Goal: Task Accomplishment & Management: Manage account settings

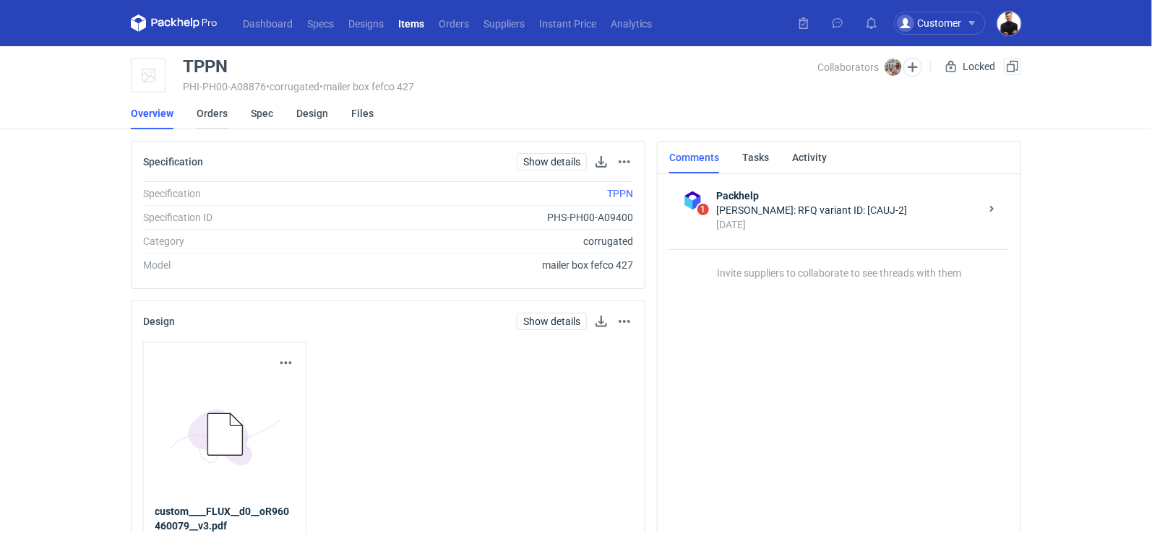
click at [215, 117] on link "Orders" at bounding box center [212, 114] width 31 height 32
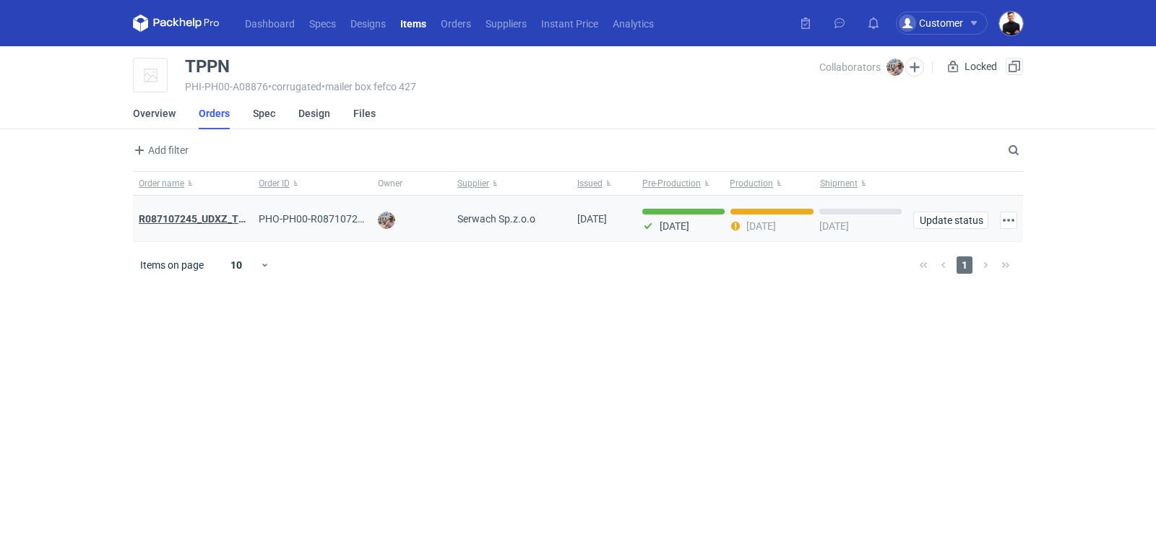
click at [231, 214] on strong "R087107245_UDXZ_TPPN" at bounding box center [199, 219] width 120 height 12
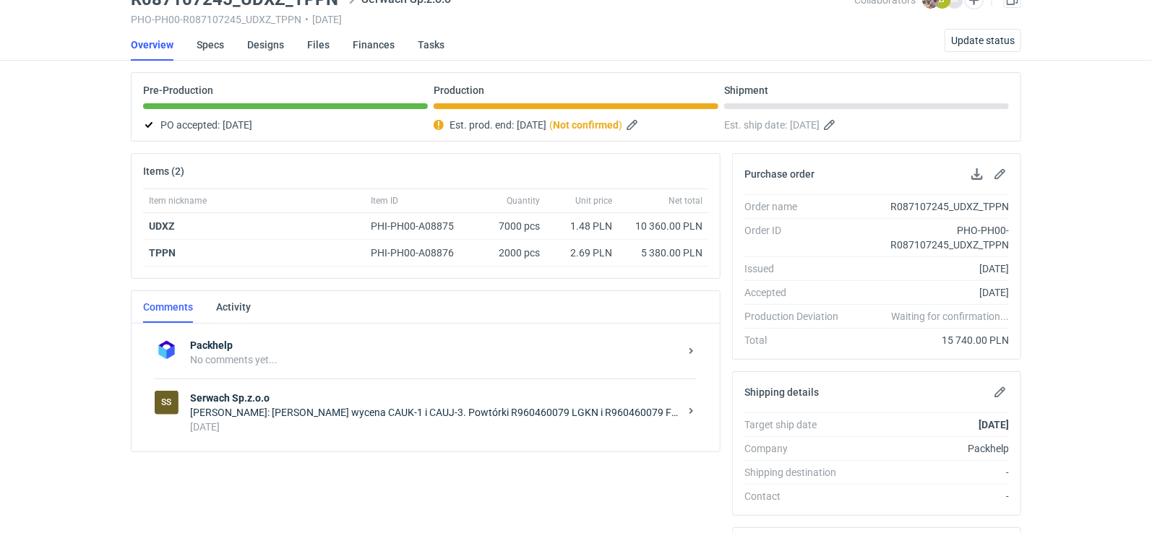
scroll to position [85, 0]
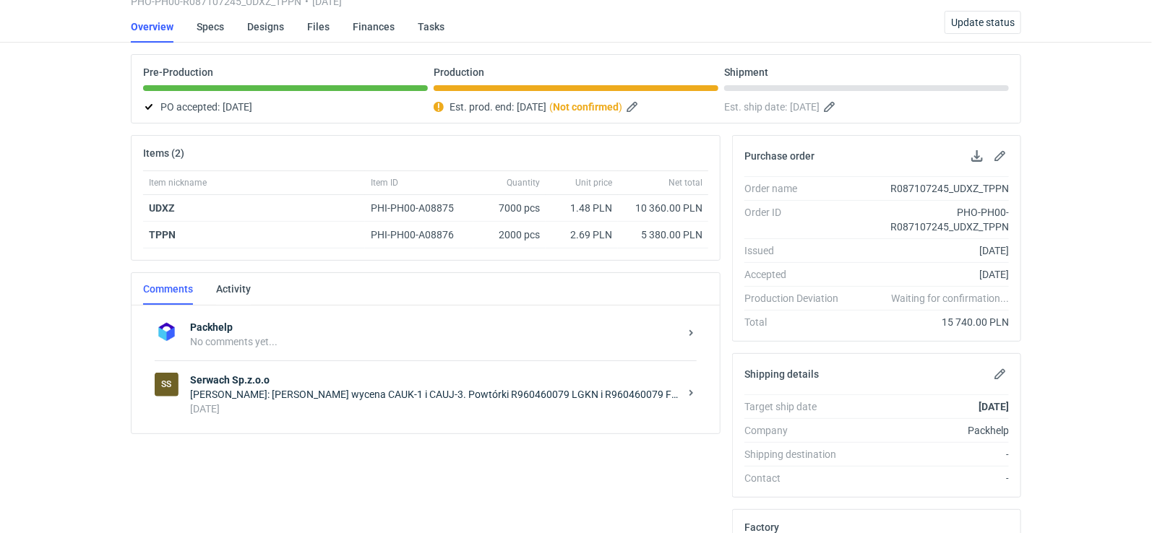
click at [476, 402] on div "[DATE]" at bounding box center [434, 409] width 489 height 14
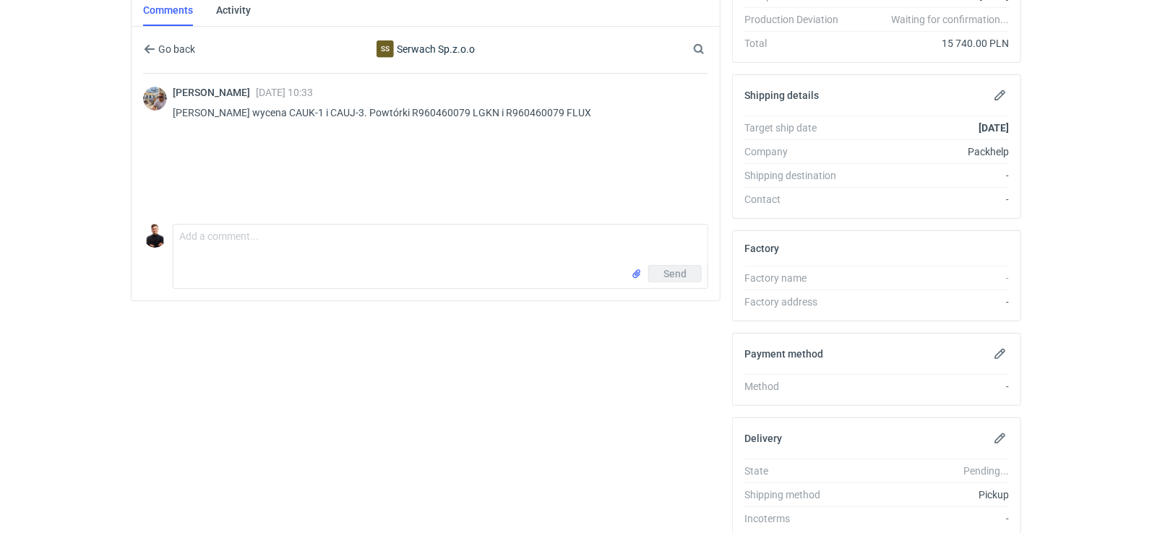
scroll to position [418, 0]
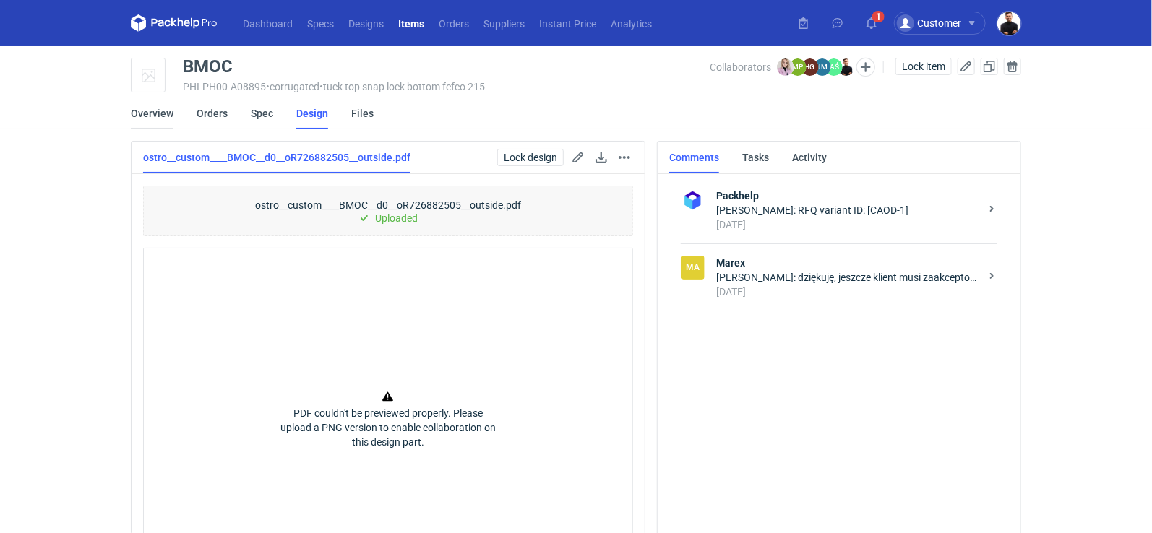
click at [155, 114] on link "Overview" at bounding box center [152, 114] width 43 height 32
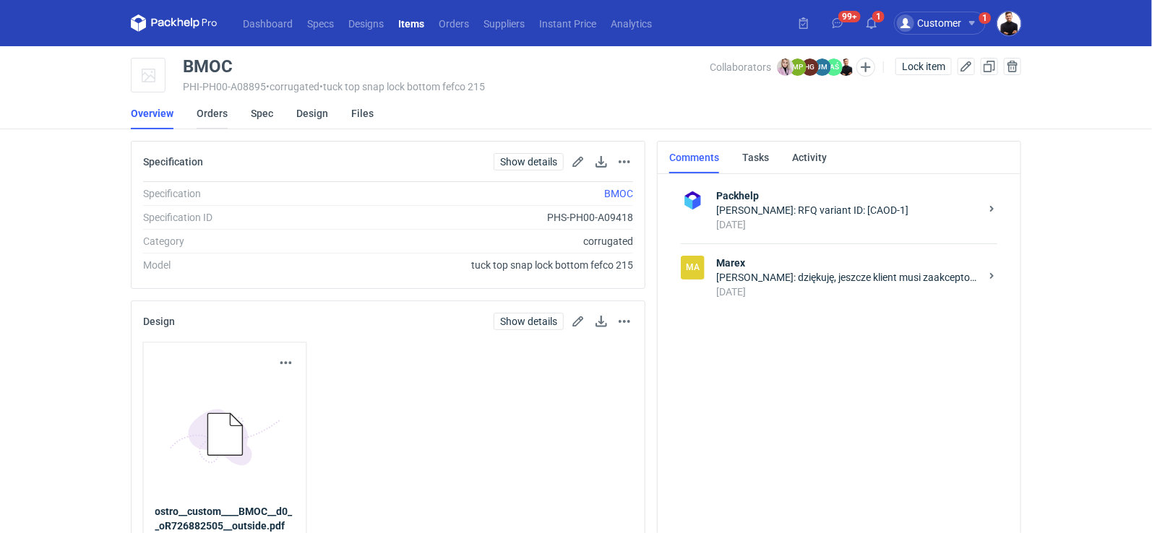
click at [215, 121] on link "Orders" at bounding box center [212, 114] width 31 height 32
